Goal: Information Seeking & Learning: Learn about a topic

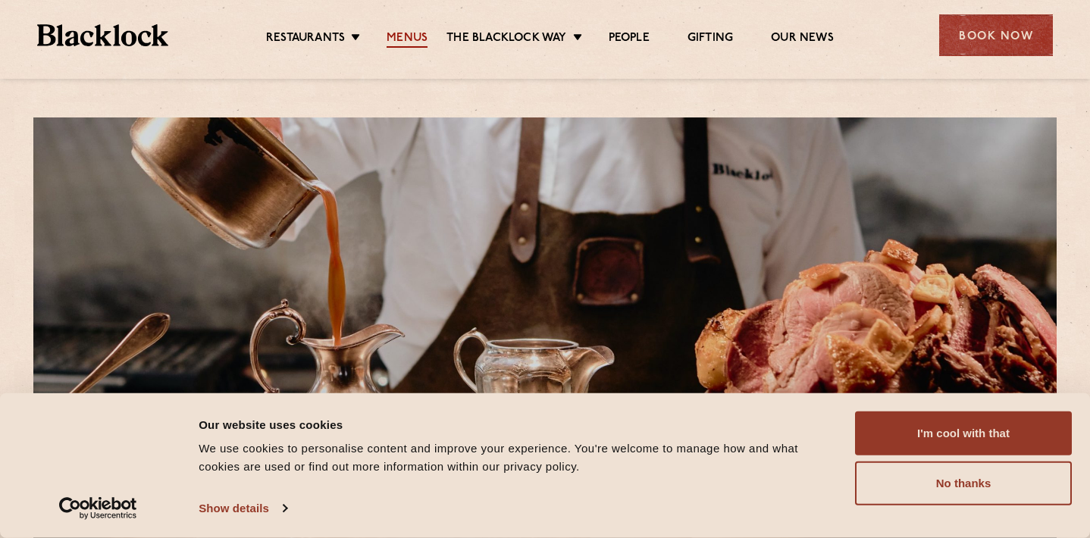
click at [399, 46] on link "Menus" at bounding box center [406, 39] width 41 height 17
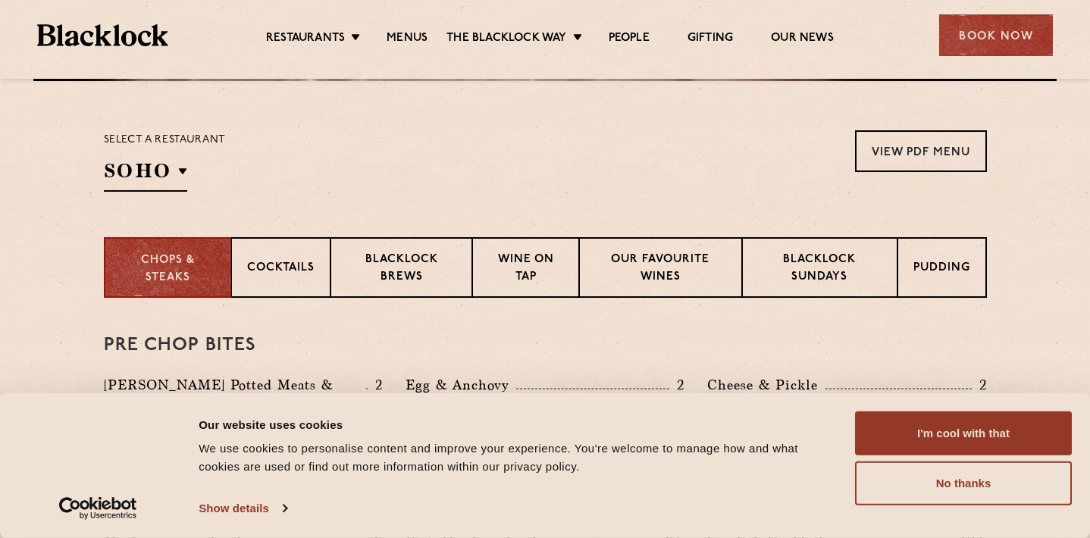
scroll to position [598, 0]
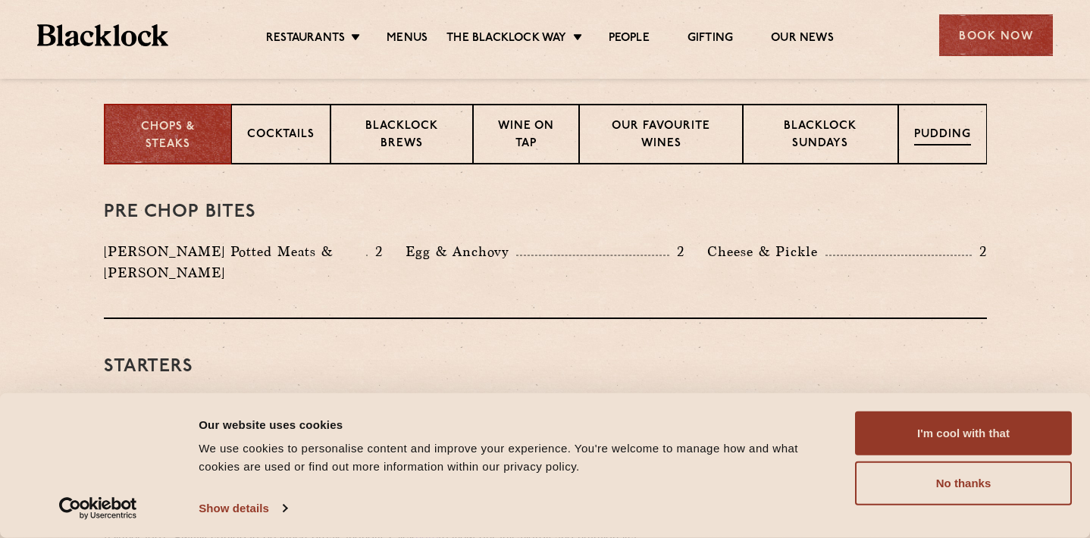
click at [949, 139] on p "Pudding" at bounding box center [942, 136] width 57 height 19
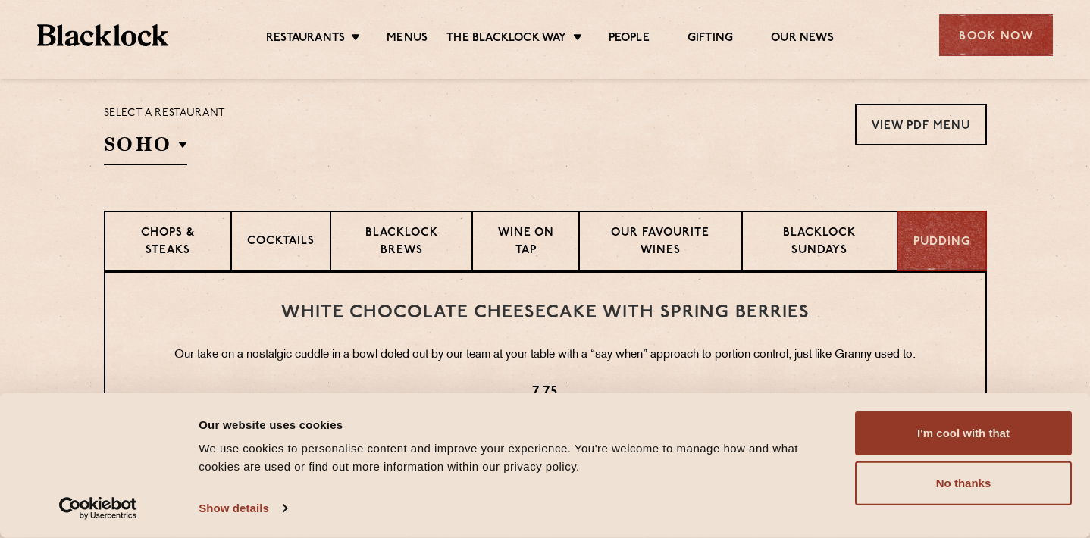
scroll to position [496, 0]
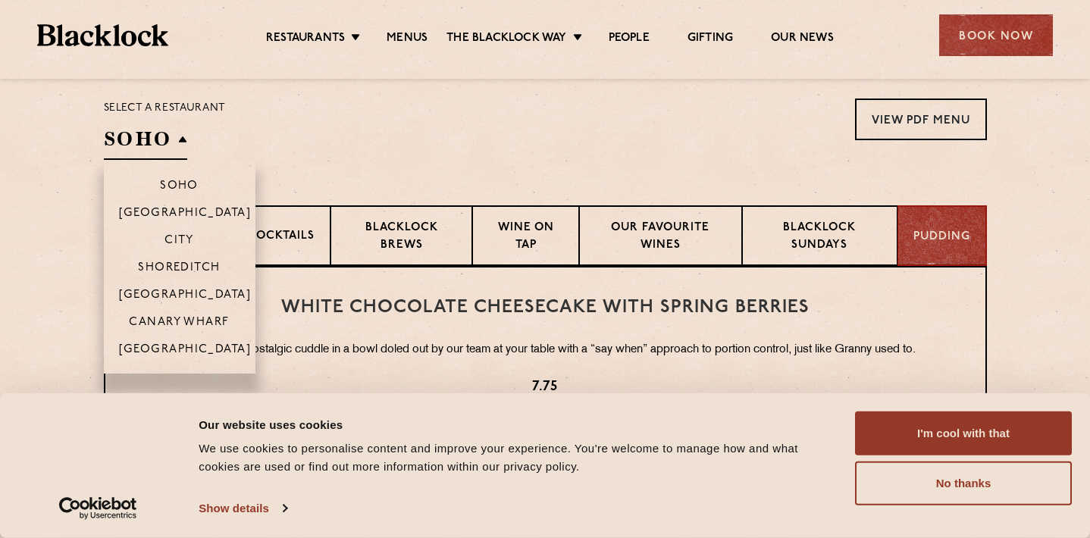
click at [149, 131] on h2 "SOHO" at bounding box center [145, 143] width 83 height 34
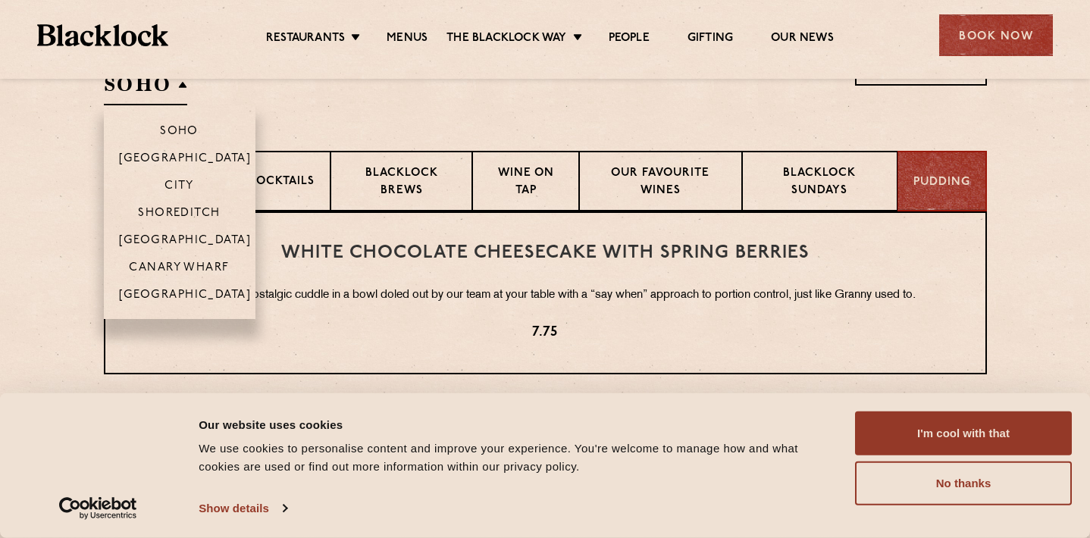
scroll to position [546, 0]
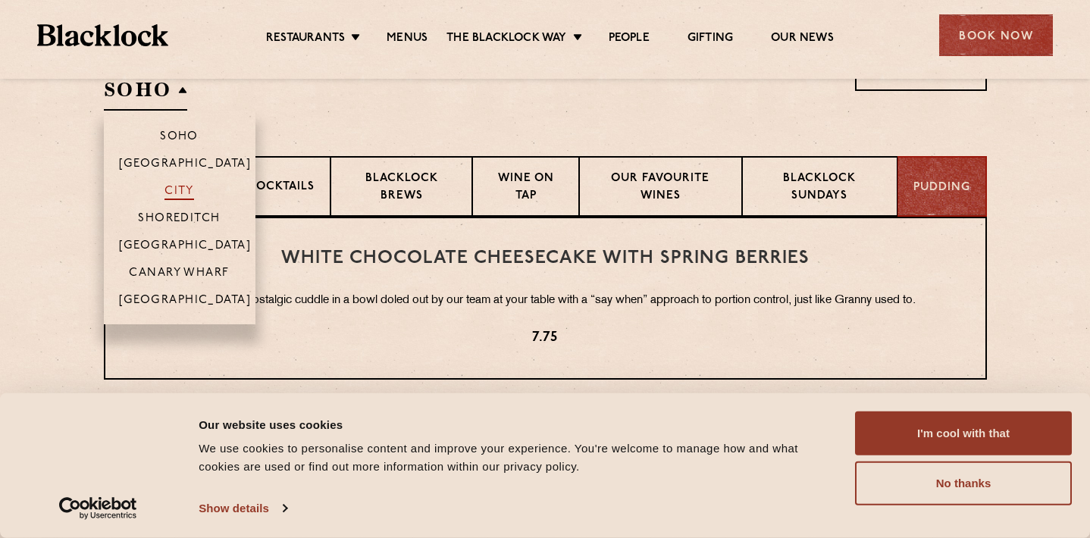
click at [186, 198] on p "City" at bounding box center [179, 192] width 30 height 15
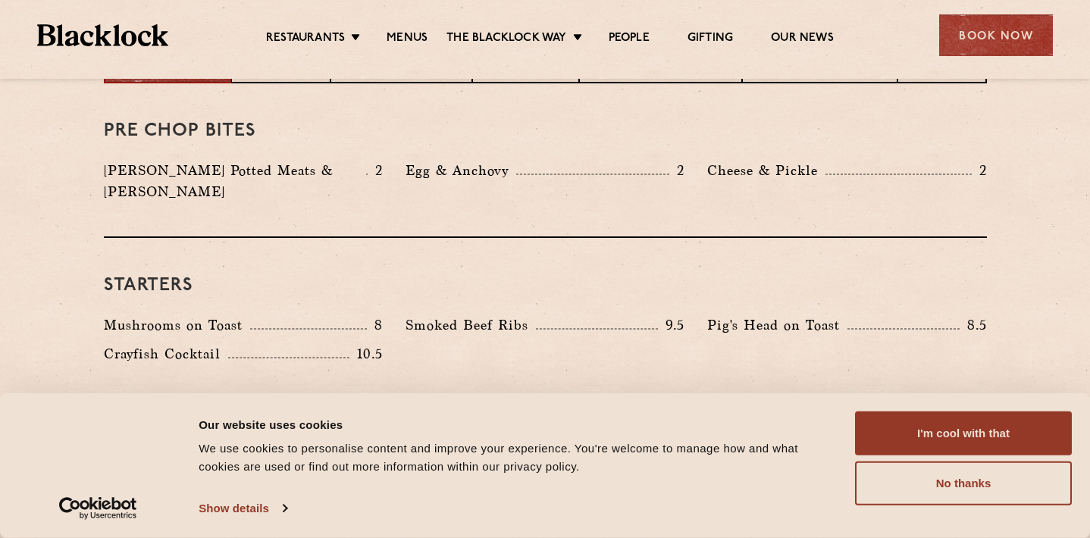
scroll to position [542, 0]
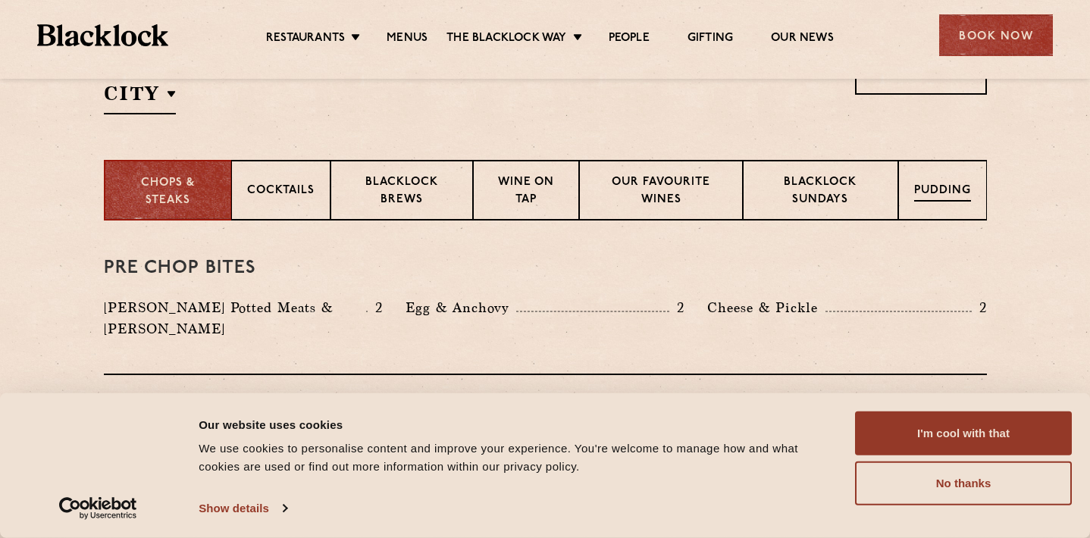
click at [951, 194] on p "Pudding" at bounding box center [942, 192] width 57 height 19
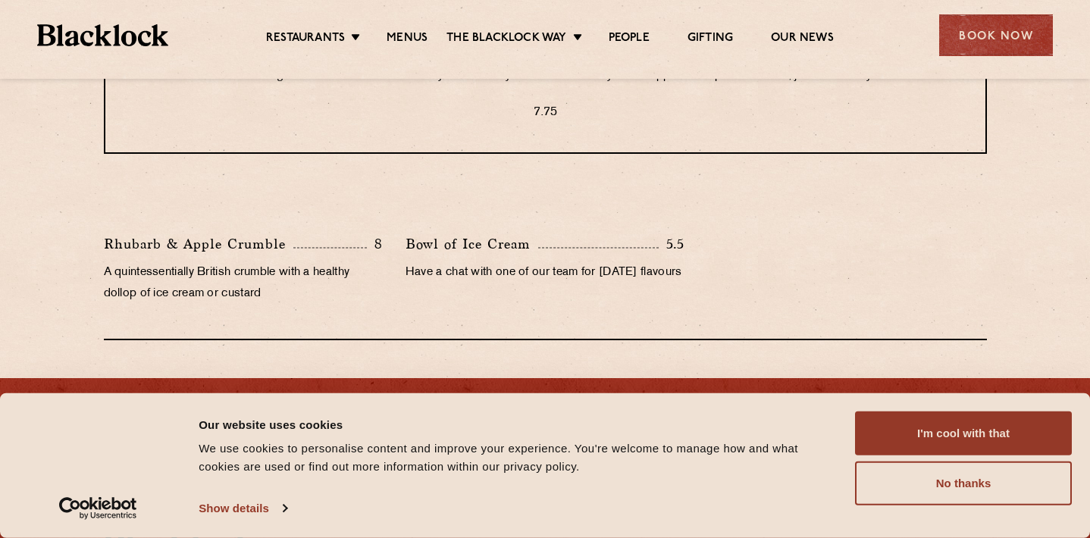
scroll to position [777, 0]
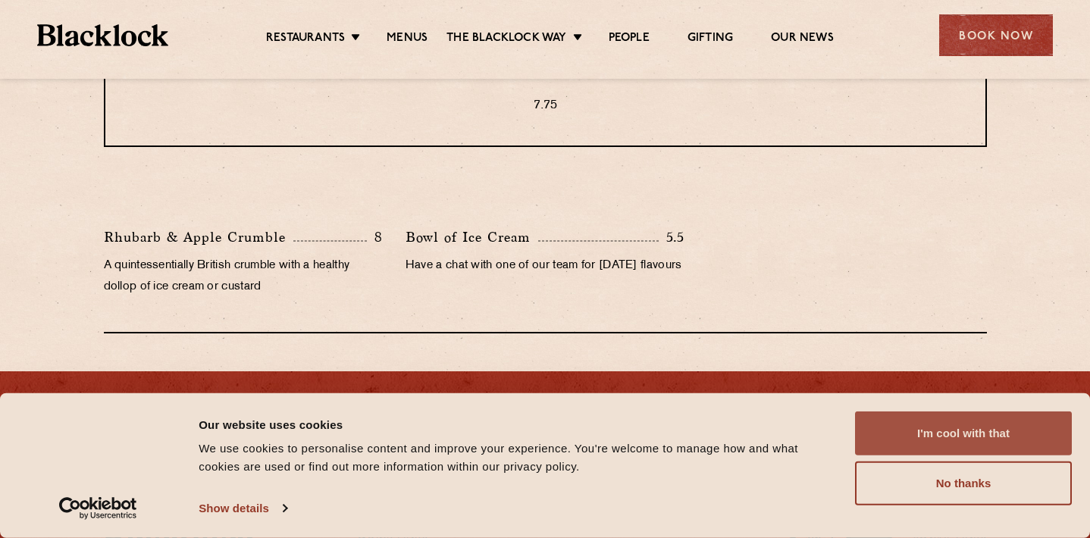
click at [939, 415] on button "I'm cool with that" at bounding box center [963, 433] width 217 height 44
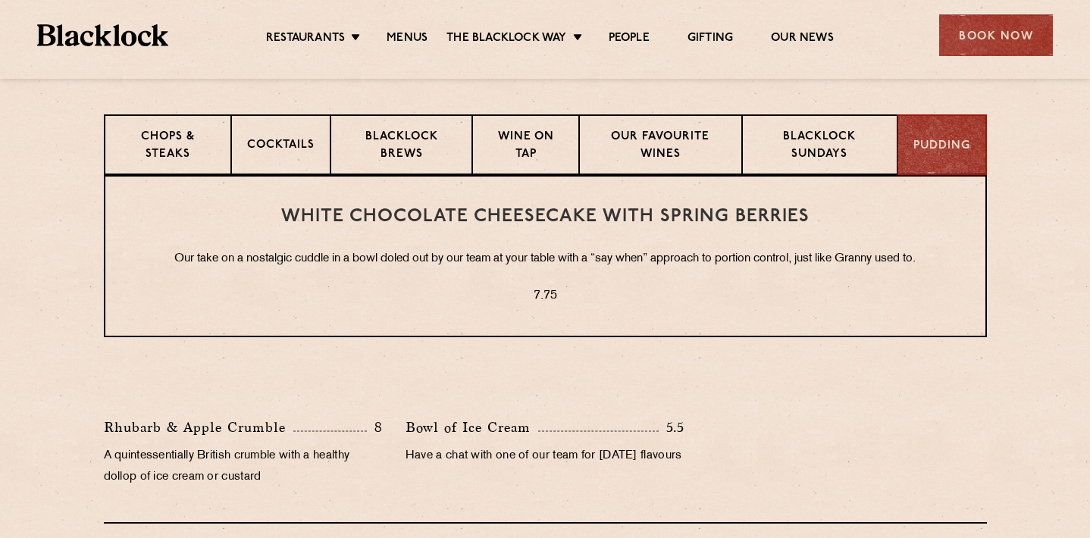
scroll to position [572, 0]
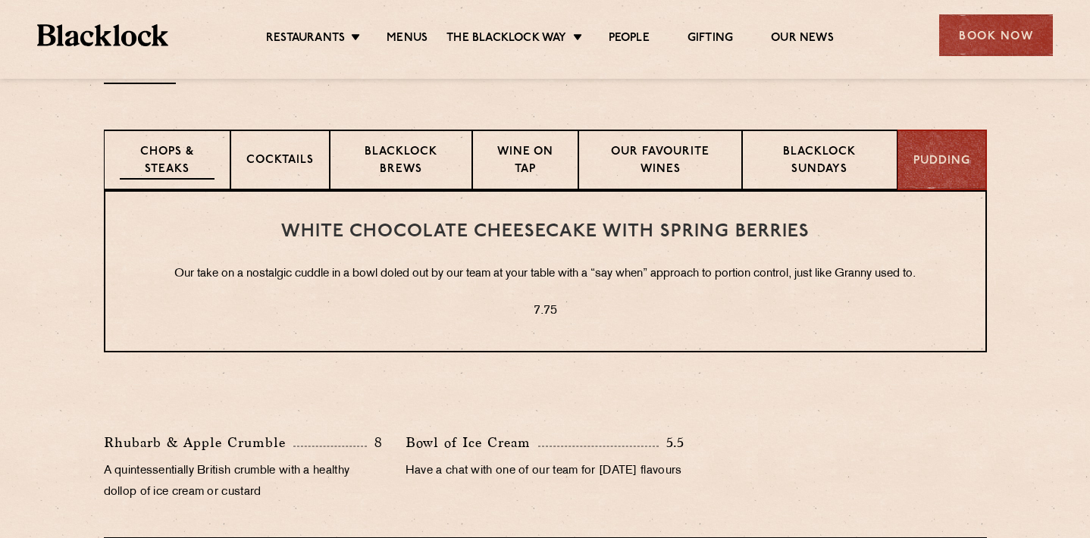
click at [202, 158] on p "Chops & Steaks" at bounding box center [167, 162] width 95 height 36
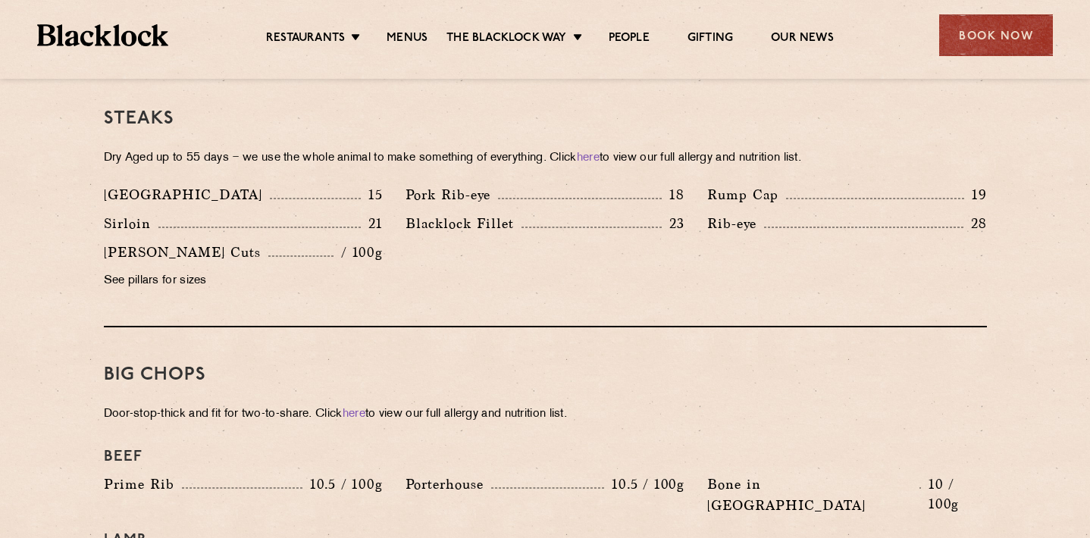
scroll to position [1444, 0]
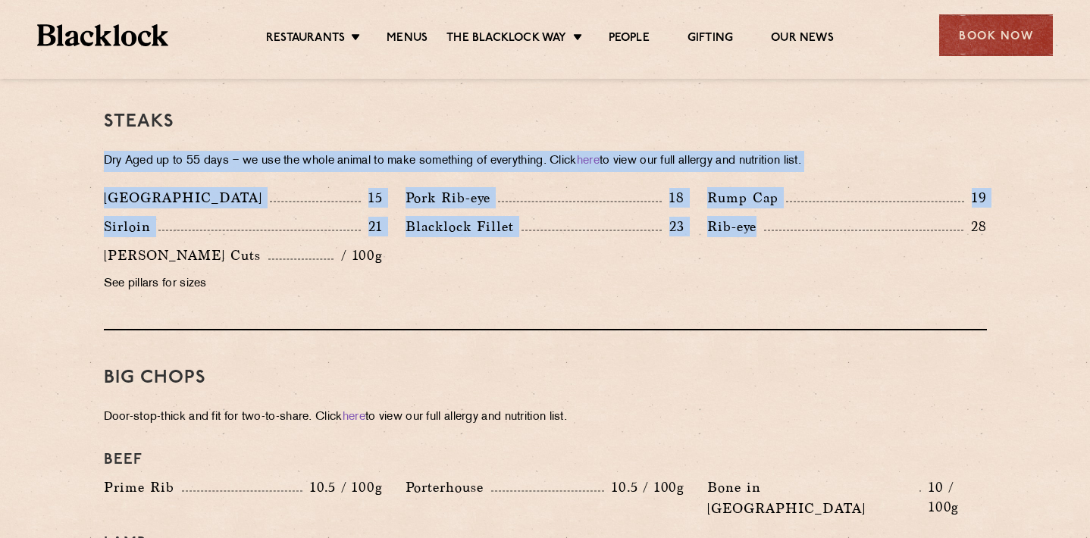
drag, startPoint x: 805, startPoint y: 94, endPoint x: 745, endPoint y: 264, distance: 180.7
click at [745, 264] on div "Steaks Dry Aged up to 55 days − we use the whole animal to make something of ev…" at bounding box center [545, 202] width 883 height 256
click at [745, 264] on div "Denver 15 Pork Rib-eye 18 Rump Cap 19 Sirloin 21 23 Rib-eye" at bounding box center [544, 244] width 905 height 115
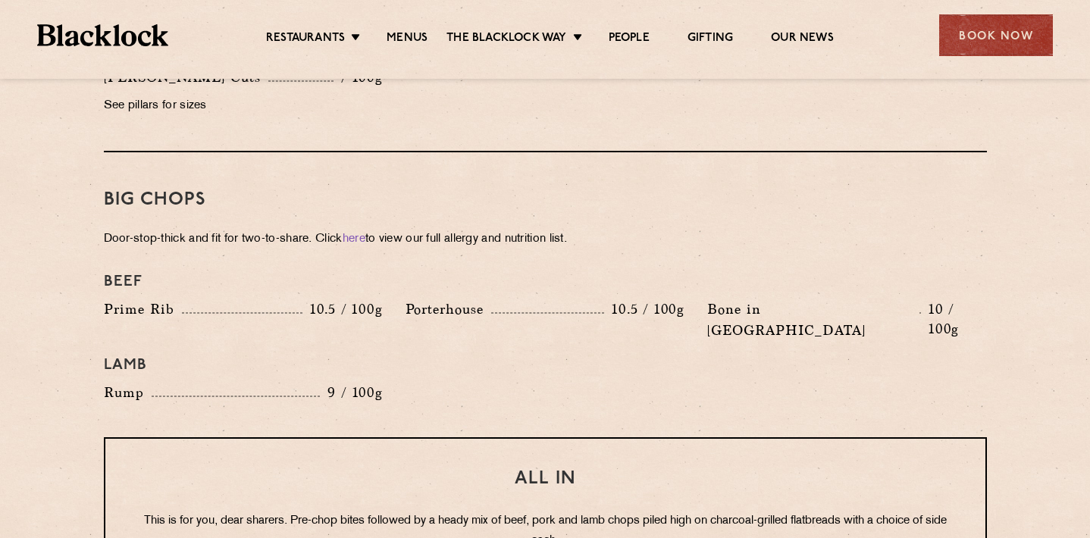
scroll to position [1636, 0]
